Goal: Book appointment/travel/reservation

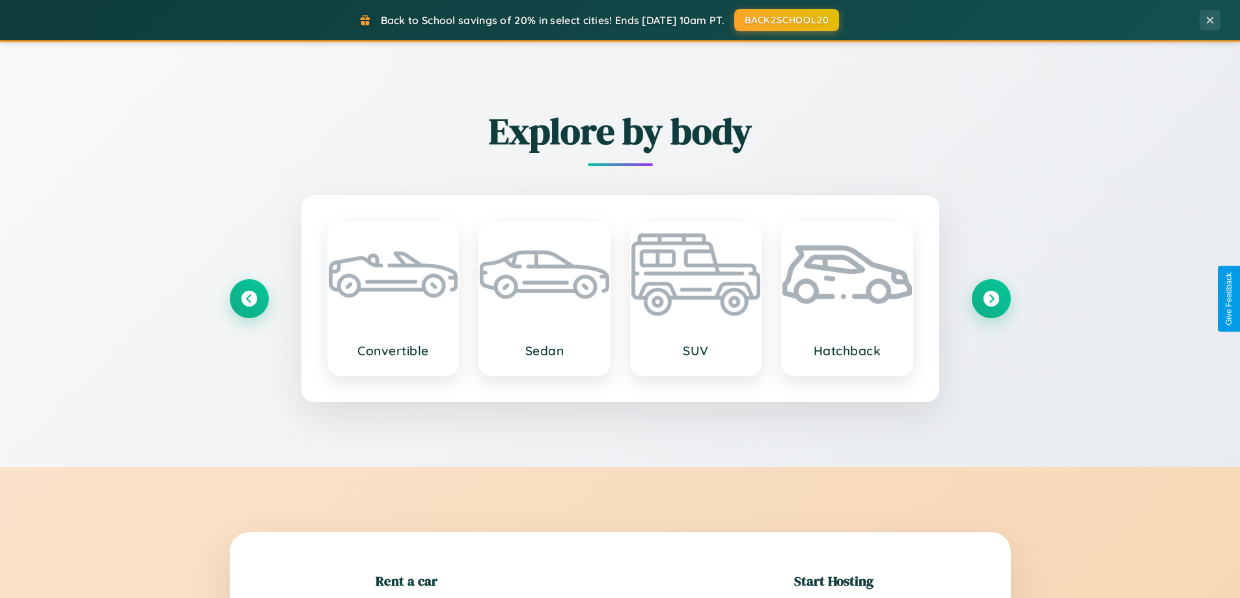
scroll to position [281, 0]
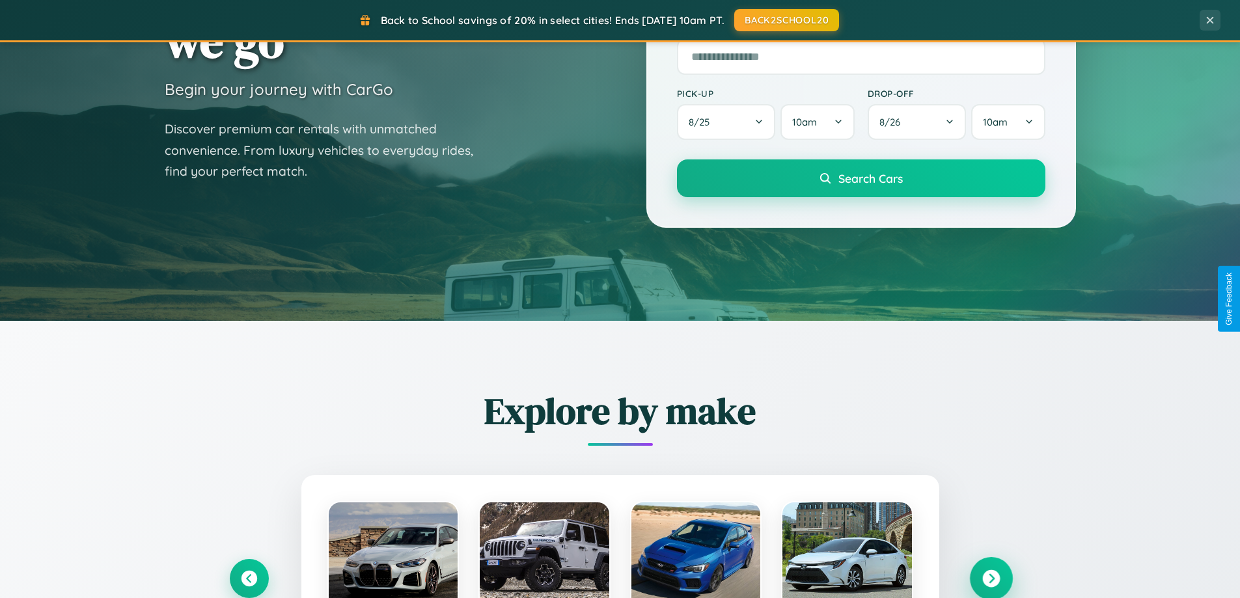
click at [991, 579] on icon at bounding box center [991, 579] width 18 height 18
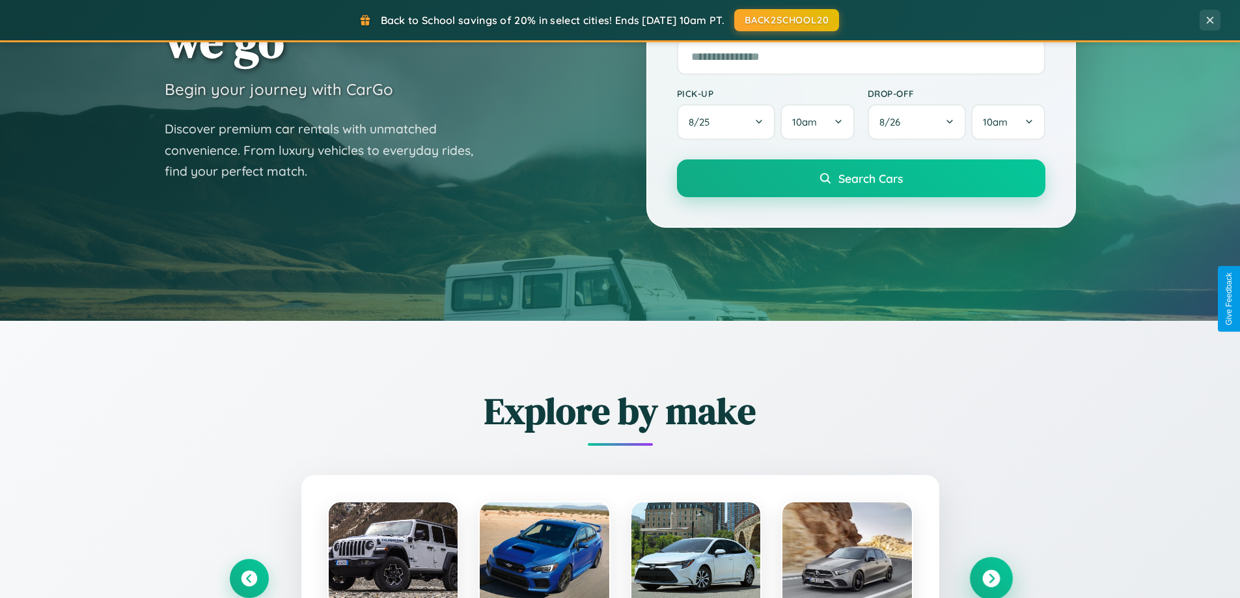
click at [991, 577] on icon at bounding box center [991, 579] width 18 height 18
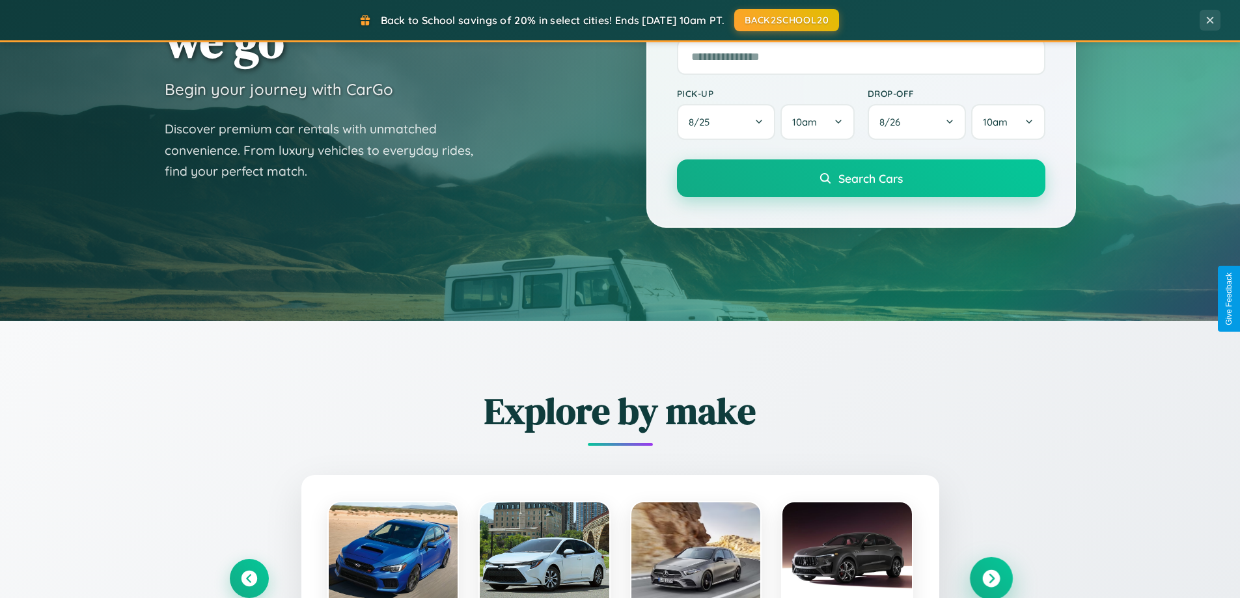
click at [991, 577] on icon at bounding box center [991, 579] width 18 height 18
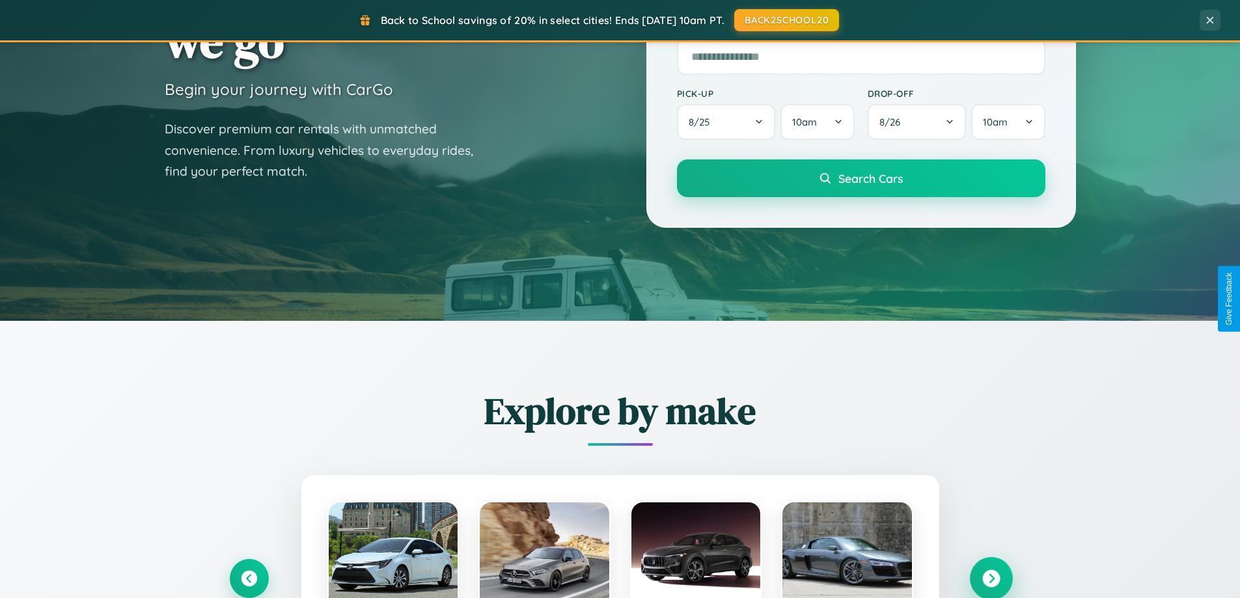
click at [991, 577] on icon at bounding box center [991, 579] width 18 height 18
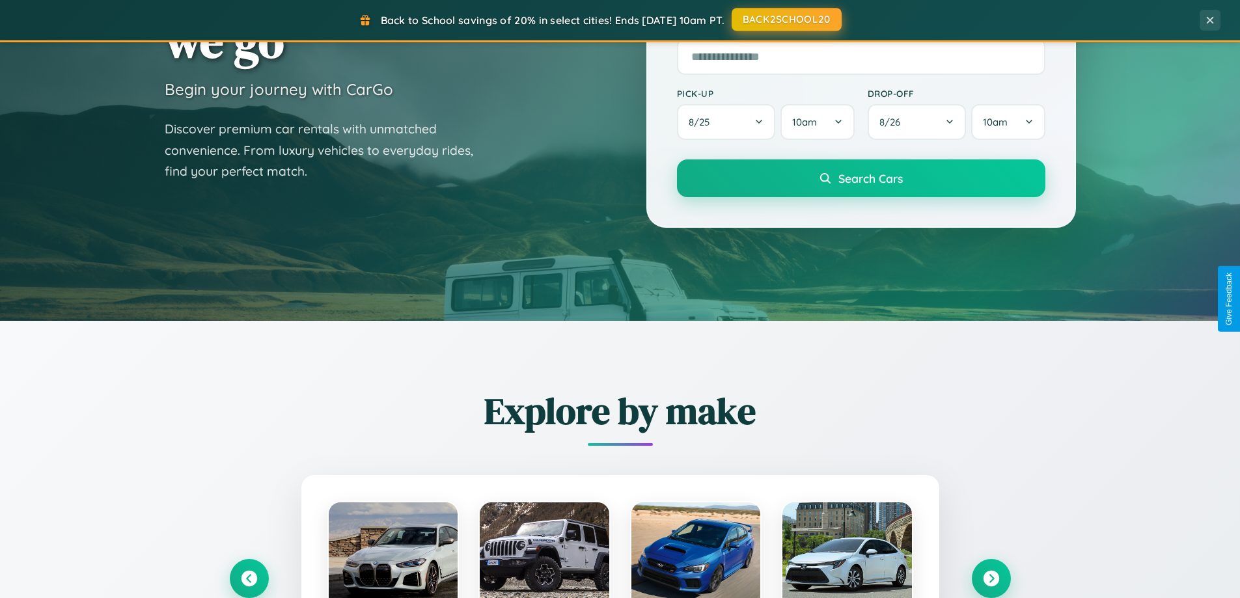
click at [786, 20] on button "BACK2SCHOOL20" at bounding box center [787, 19] width 110 height 23
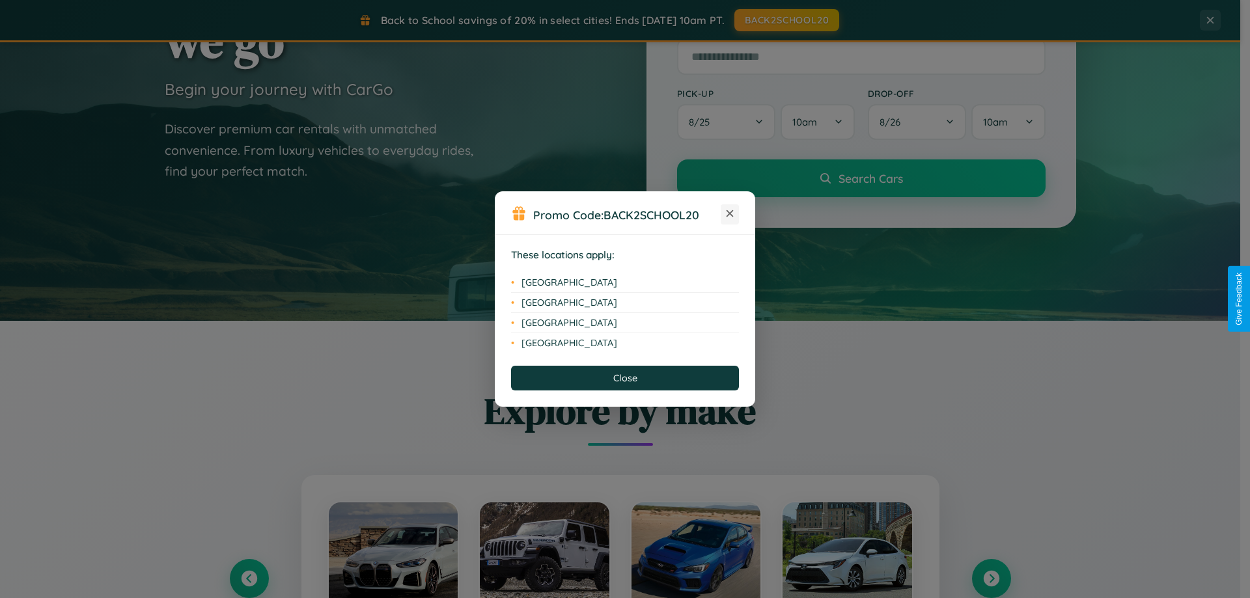
click at [730, 214] on icon at bounding box center [730, 213] width 7 height 7
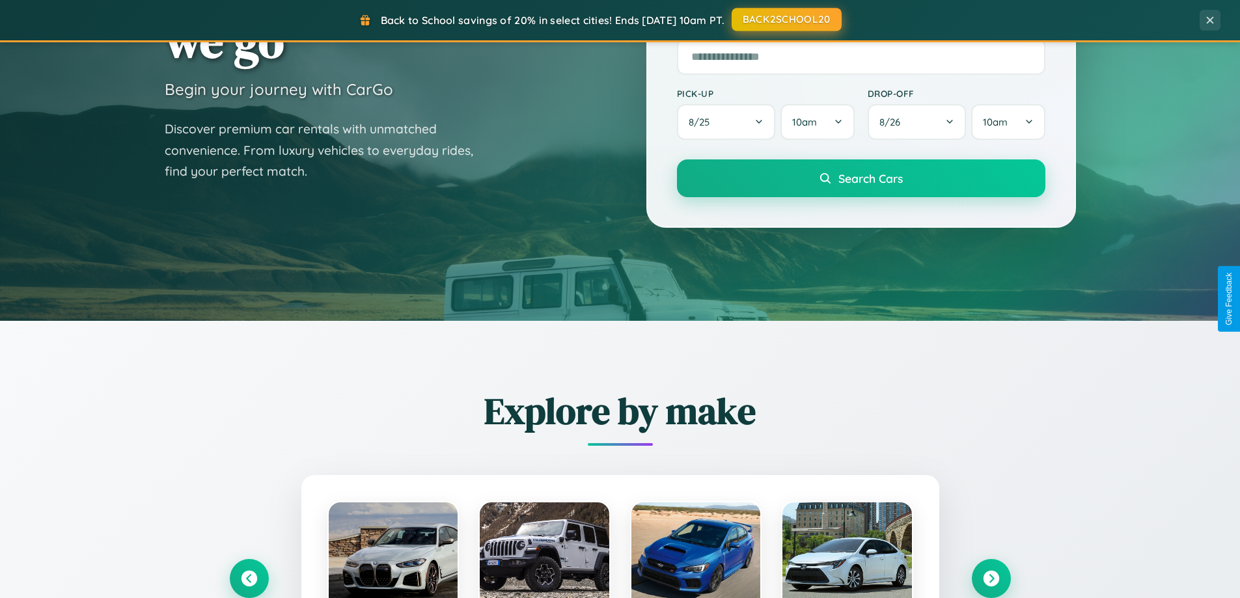
click at [786, 20] on button "BACK2SCHOOL20" at bounding box center [787, 19] width 110 height 23
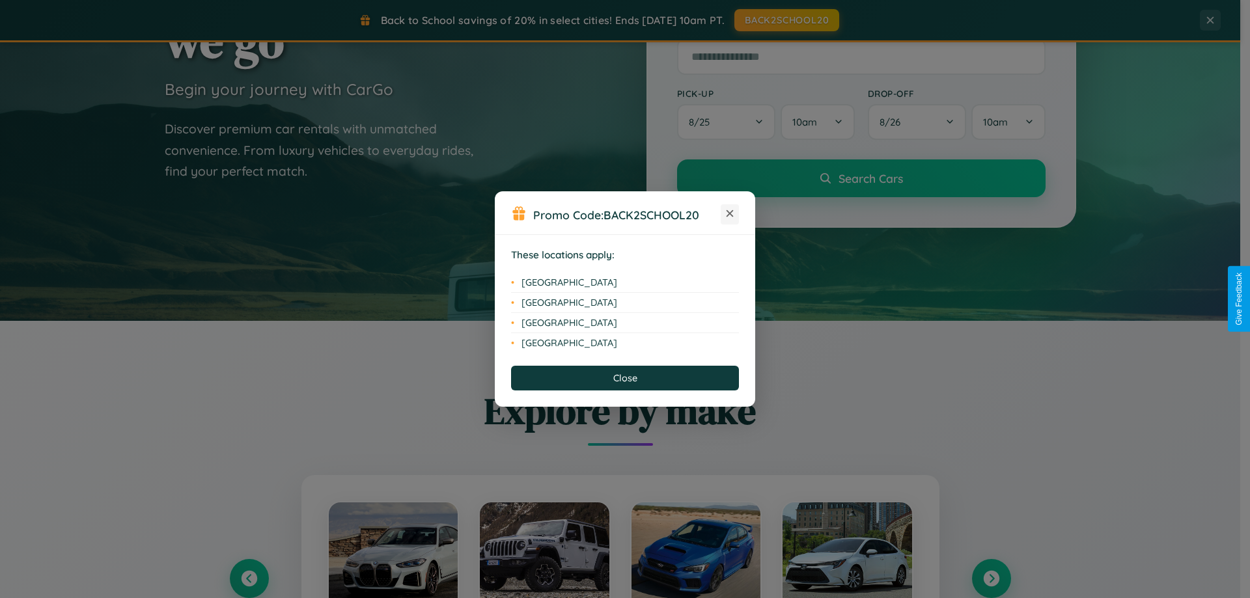
click at [730, 214] on icon at bounding box center [730, 213] width 7 height 7
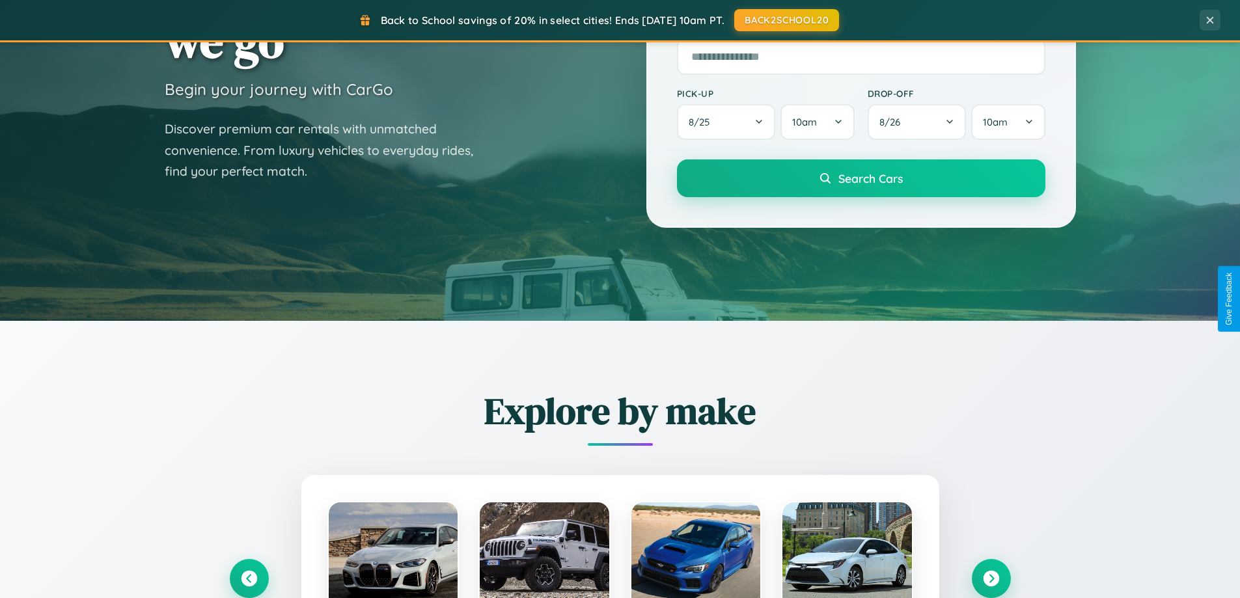
scroll to position [2092, 0]
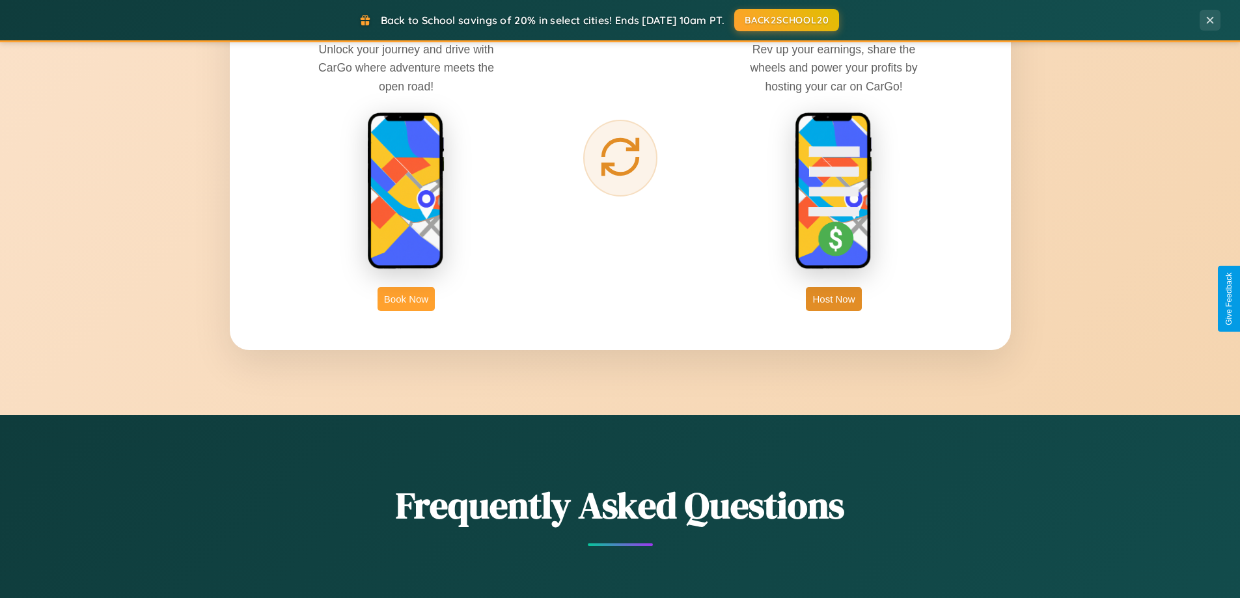
click at [406, 299] on button "Book Now" at bounding box center [406, 299] width 57 height 24
